Goal: Task Accomplishment & Management: Use online tool/utility

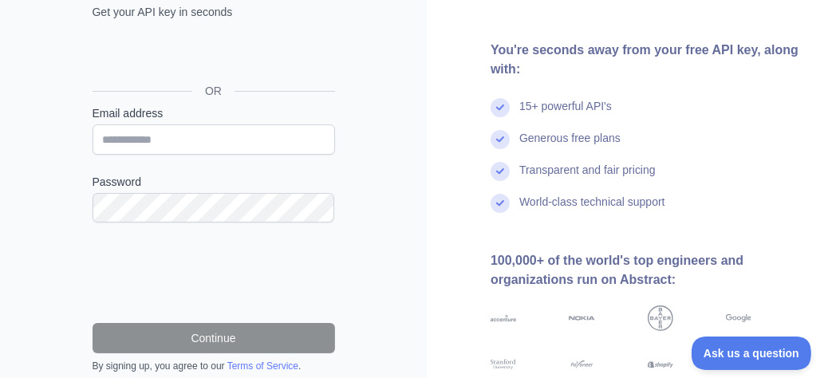
scroll to position [135, 0]
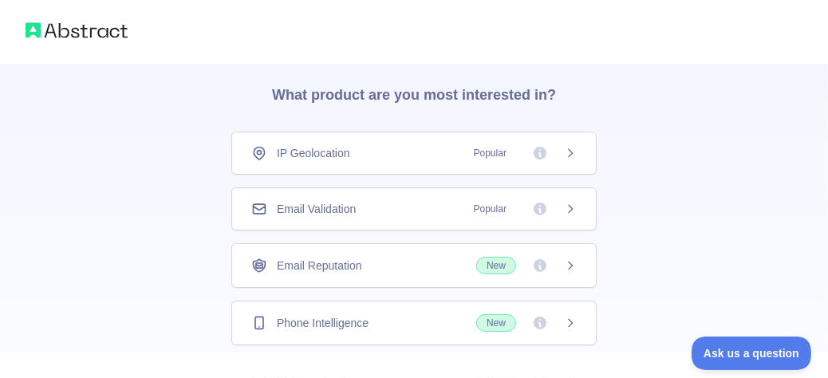
scroll to position [52, 0]
click at [333, 207] on span "Email Validation" at bounding box center [316, 211] width 79 height 16
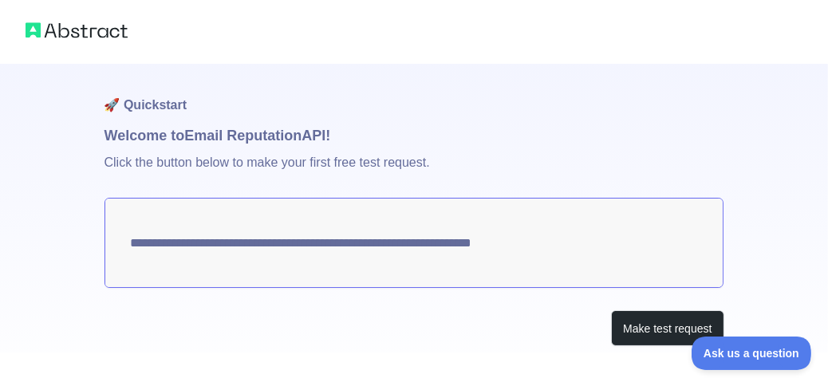
scroll to position [31, 0]
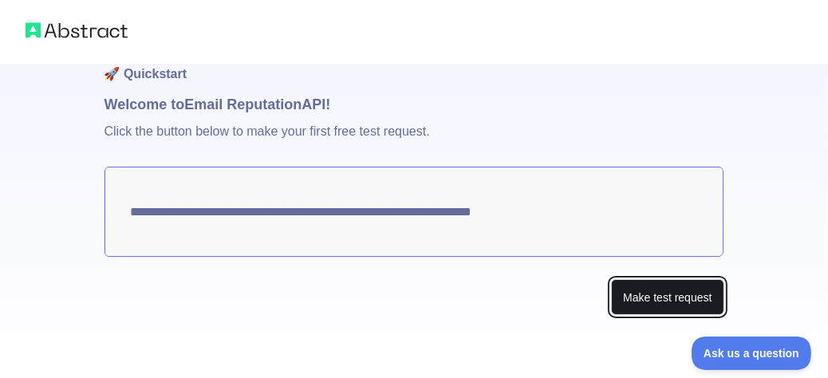
click at [647, 293] on button "Make test request" at bounding box center [667, 297] width 112 height 36
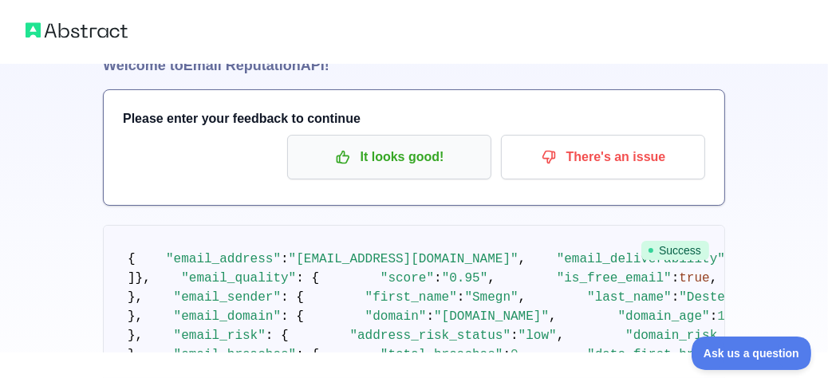
scroll to position [70, 0]
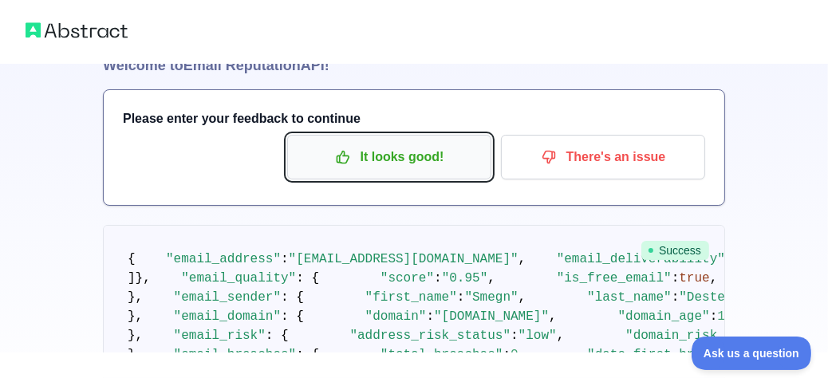
click at [399, 163] on p "It looks good!" at bounding box center [389, 157] width 180 height 27
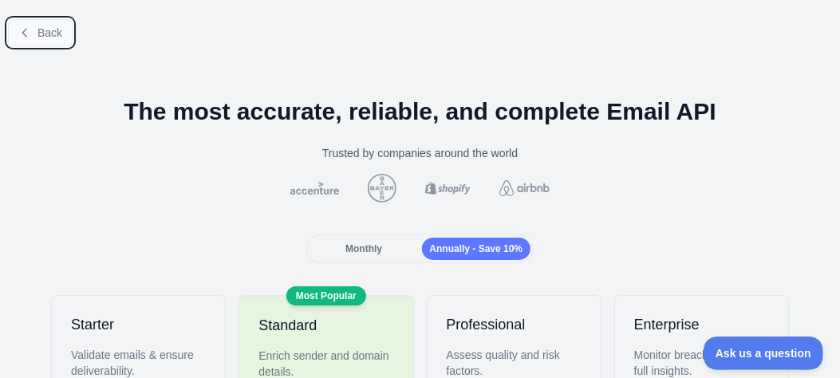
click at [44, 28] on span "Back" at bounding box center [49, 32] width 25 height 13
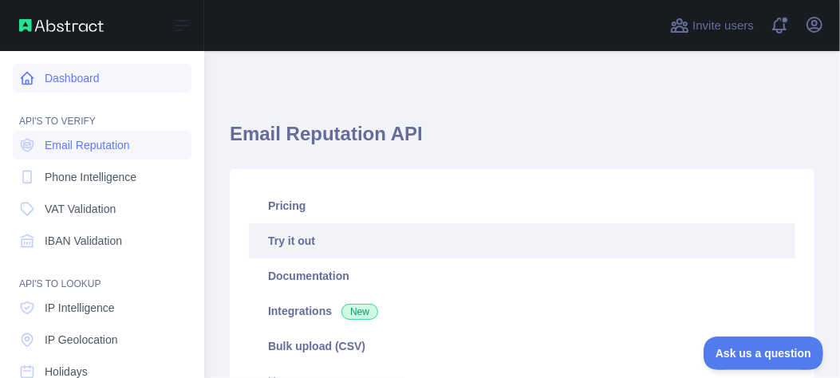
click at [68, 83] on link "Dashboard" at bounding box center [102, 78] width 179 height 29
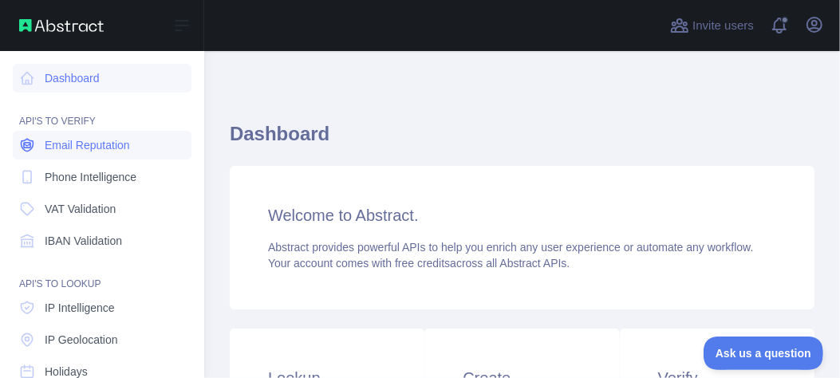
click at [113, 152] on span "Email Reputation" at bounding box center [87, 145] width 85 height 16
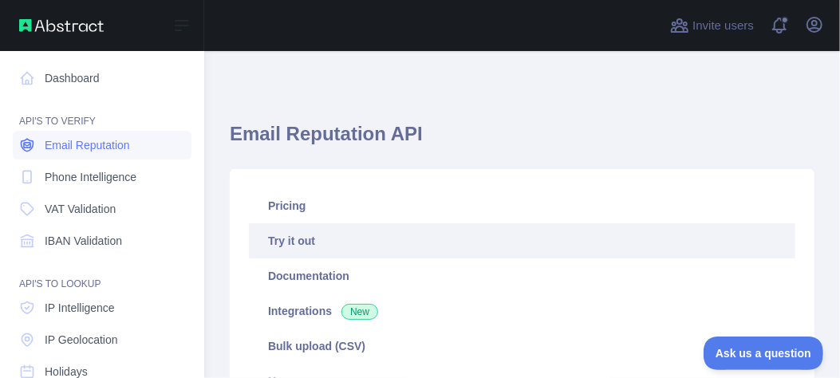
type textarea "**********"
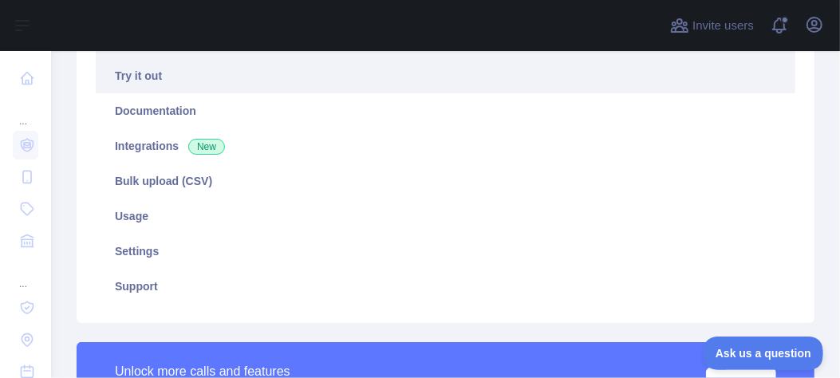
scroll to position [228, 0]
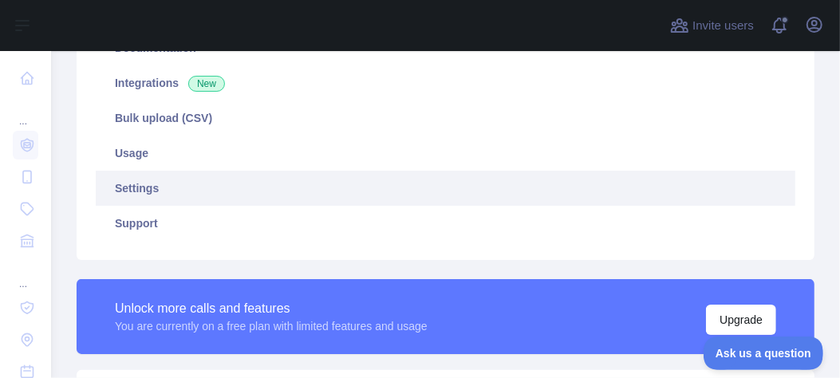
click at [291, 201] on link "Settings" at bounding box center [445, 188] width 699 height 35
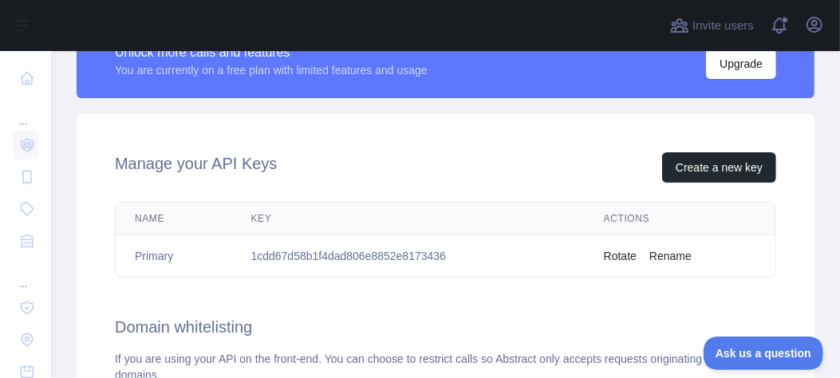
scroll to position [484, 0]
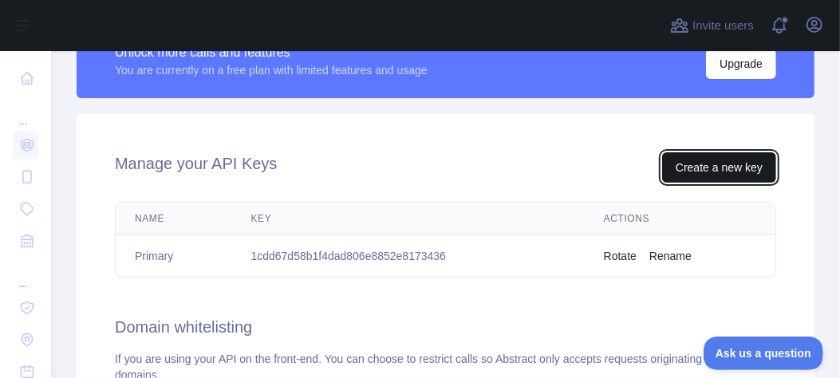
click at [696, 161] on button "Create a new key" at bounding box center [719, 167] width 114 height 30
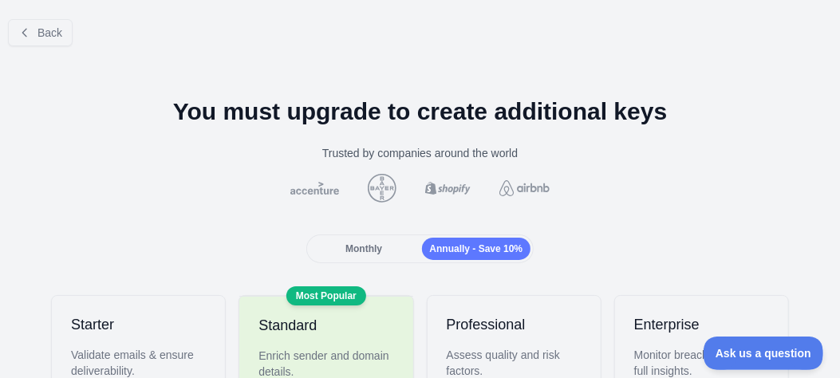
scroll to position [1, 0]
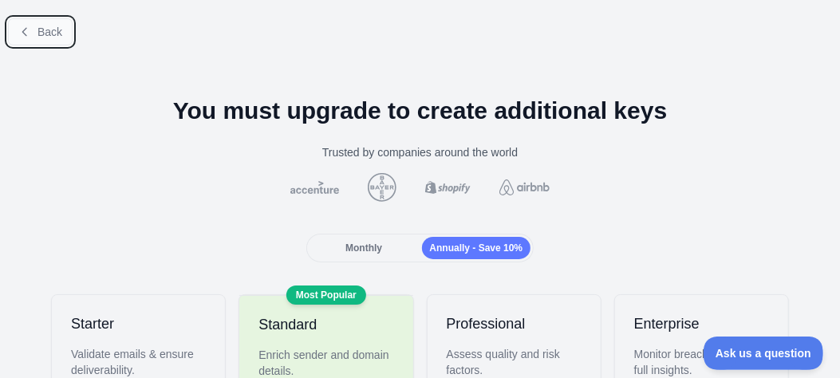
click at [59, 33] on span "Back" at bounding box center [49, 32] width 25 height 13
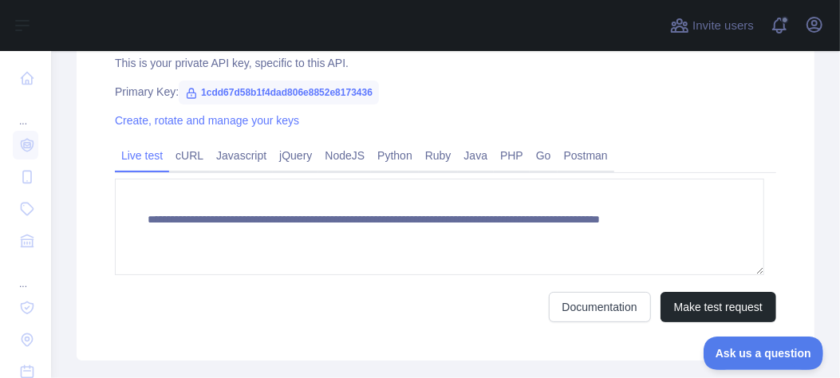
scroll to position [614, 0]
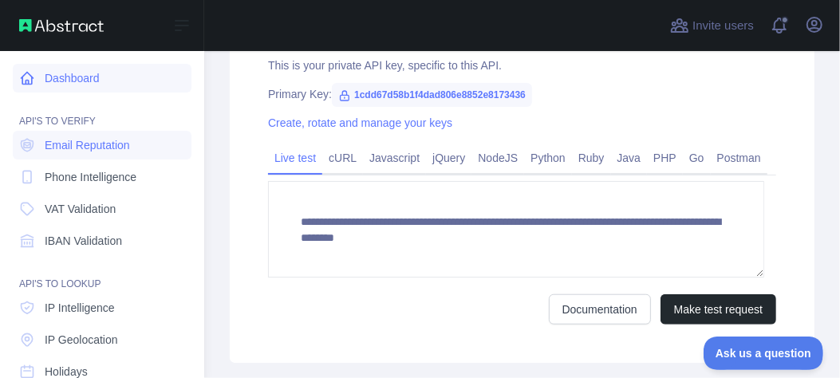
click at [29, 81] on icon at bounding box center [27, 78] width 16 height 16
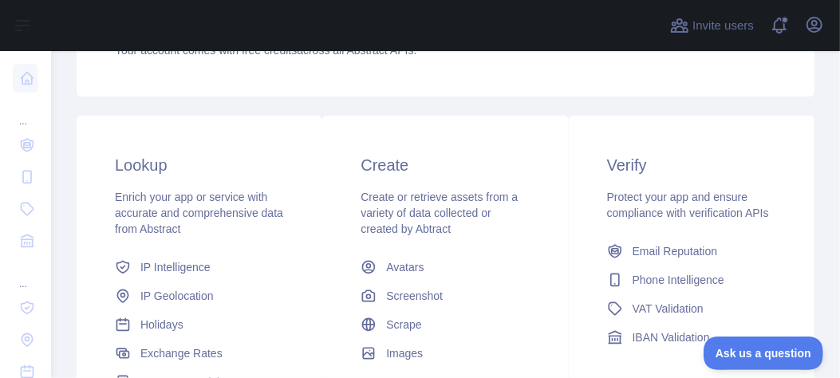
scroll to position [211, 0]
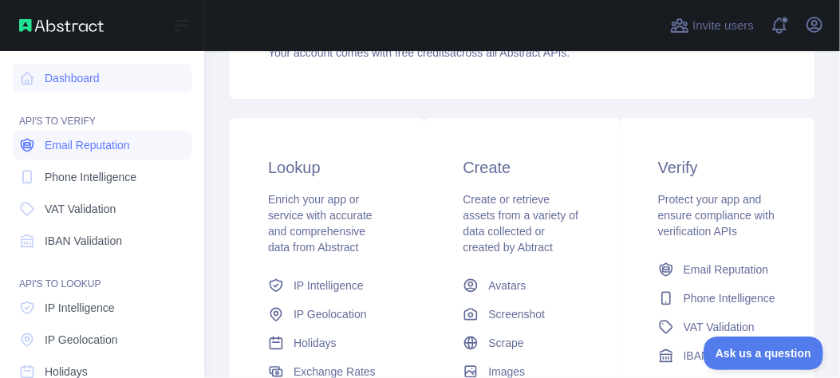
click at [106, 148] on span "Email Reputation" at bounding box center [87, 145] width 85 height 16
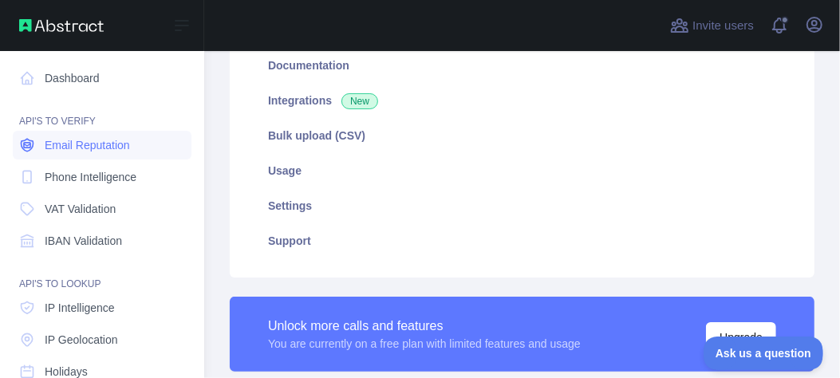
type textarea "**********"
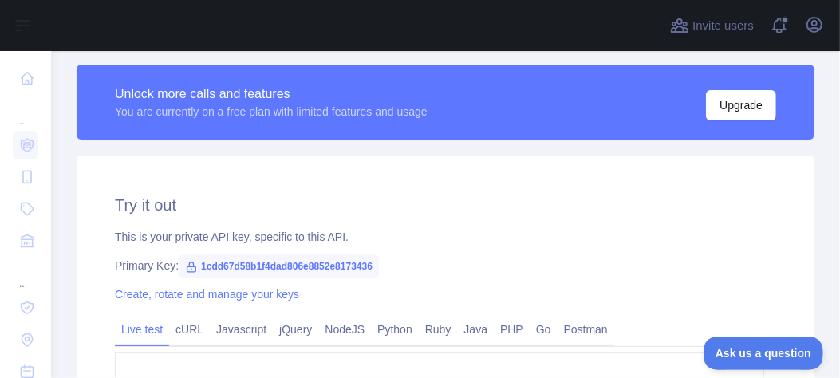
scroll to position [475, 0]
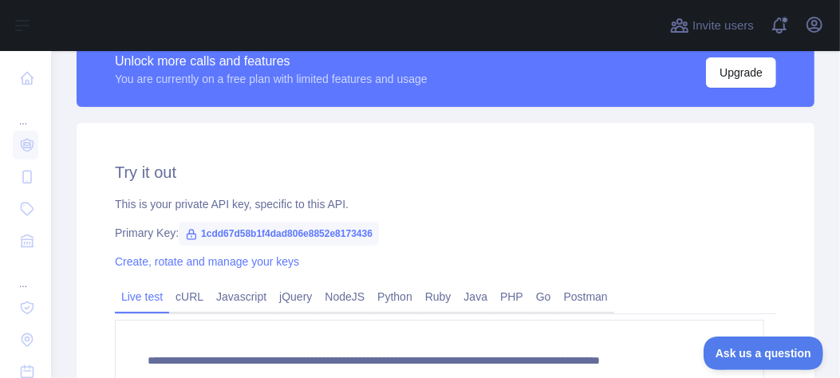
click at [187, 236] on icon at bounding box center [191, 235] width 9 height 10
copy span "1cdd67d58b1f4dad806e8852e8173436"
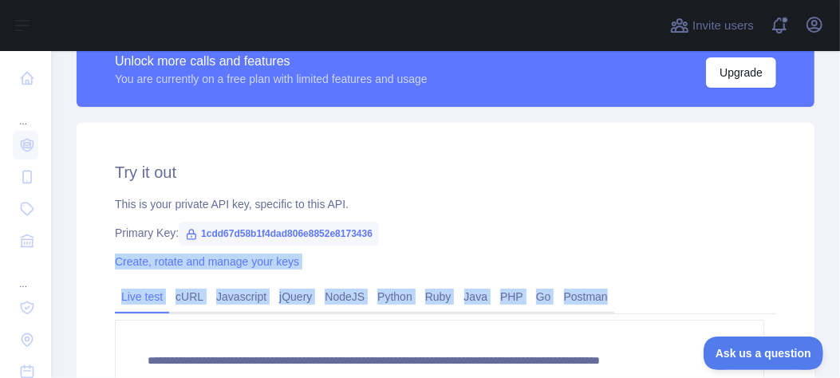
scroll to position [715, 0]
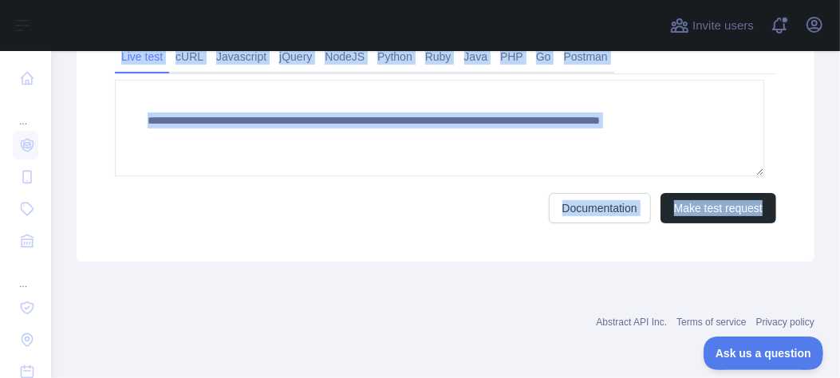
drag, startPoint x: 368, startPoint y: 227, endPoint x: 575, endPoint y: 308, distance: 222.8
click at [575, 308] on div "Abstract API Inc. Terms of service Privacy policy" at bounding box center [446, 312] width 738 height 57
